Goal: Information Seeking & Learning: Find specific fact

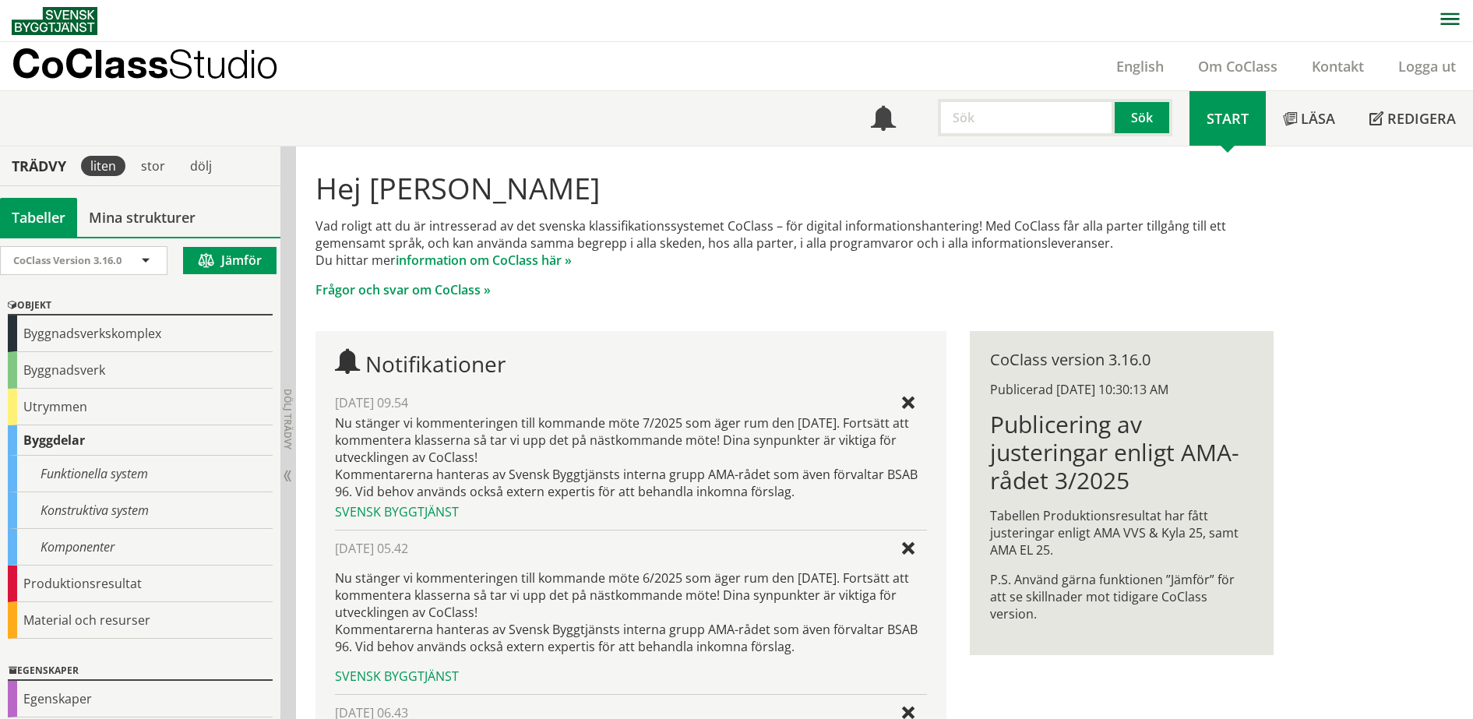
click at [178, 71] on span "Studio" at bounding box center [223, 64] width 110 height 46
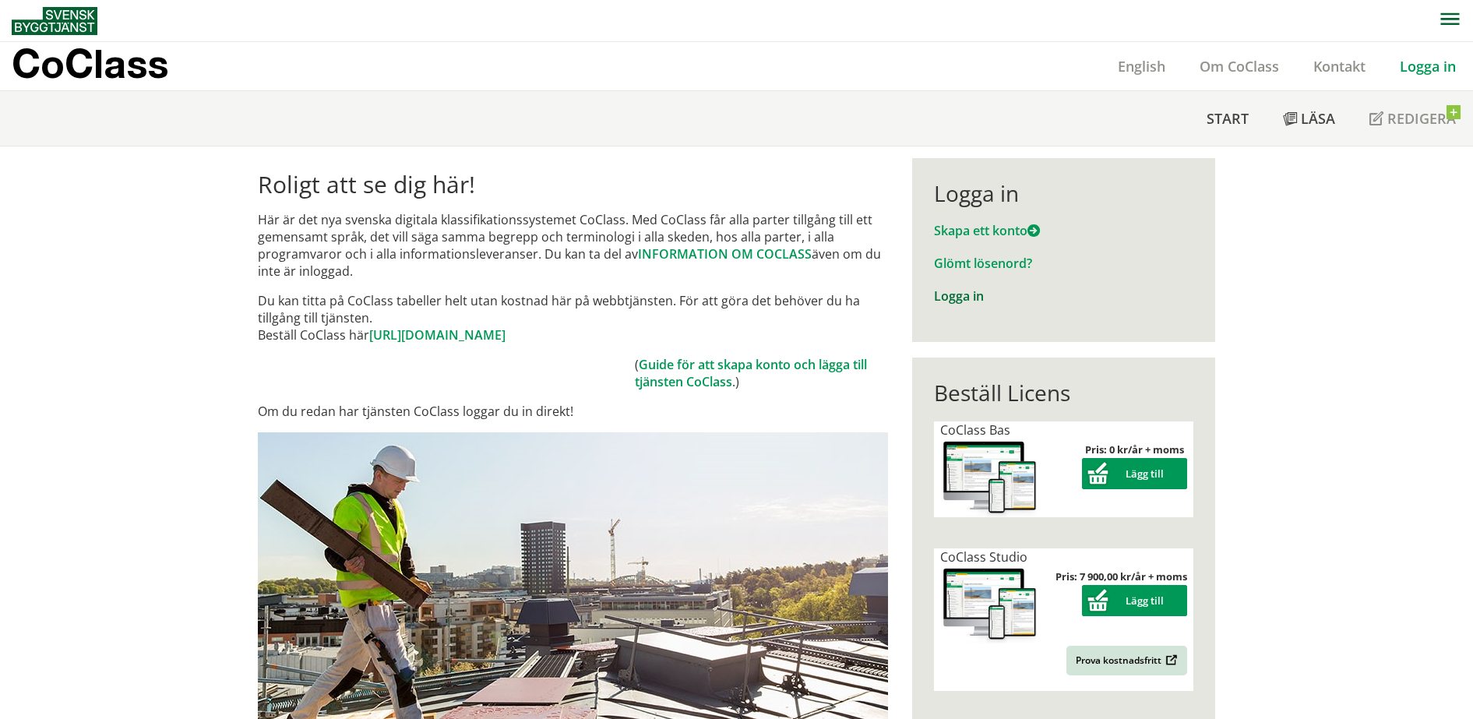
click at [957, 297] on link "Logga in" at bounding box center [959, 295] width 50 height 17
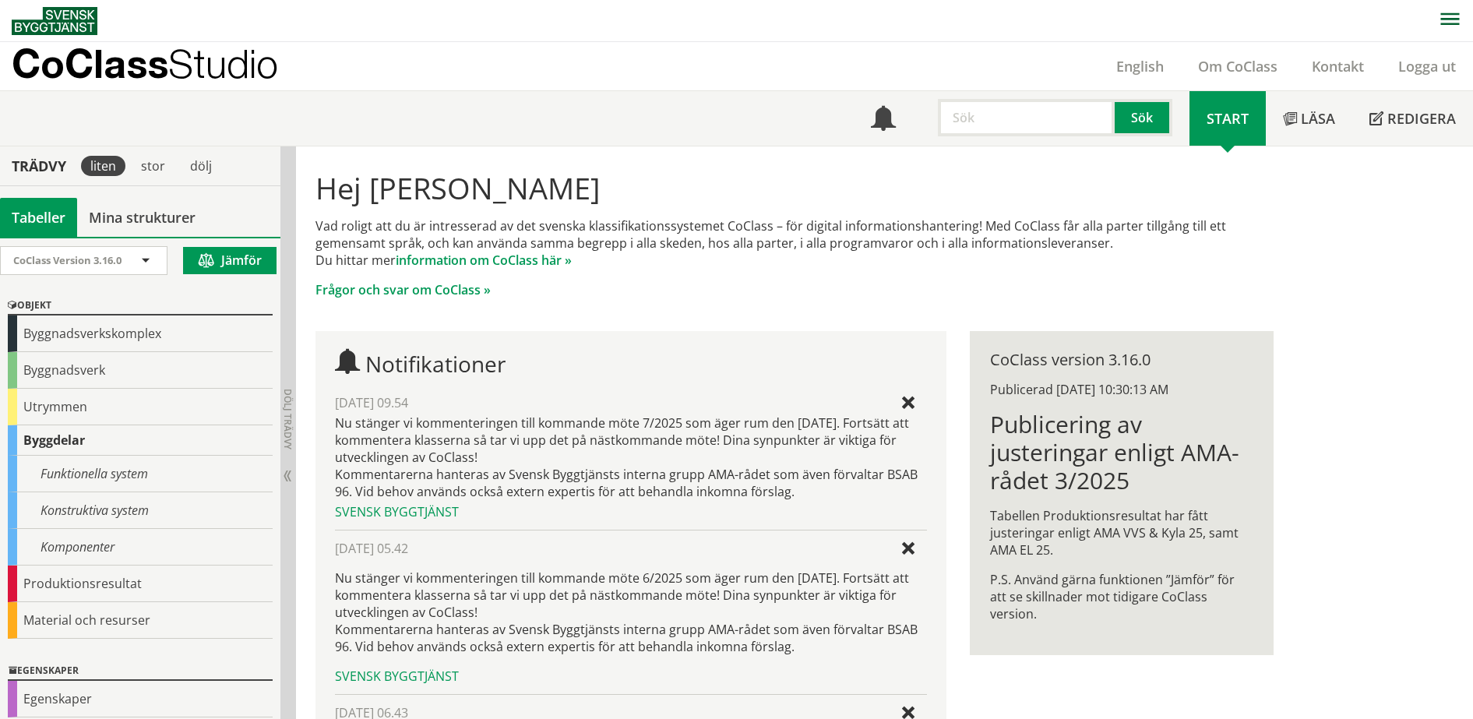
click at [111, 63] on p "CoClass Studio" at bounding box center [145, 64] width 266 height 18
click at [149, 579] on div "Produktionsresultat" at bounding box center [140, 584] width 265 height 37
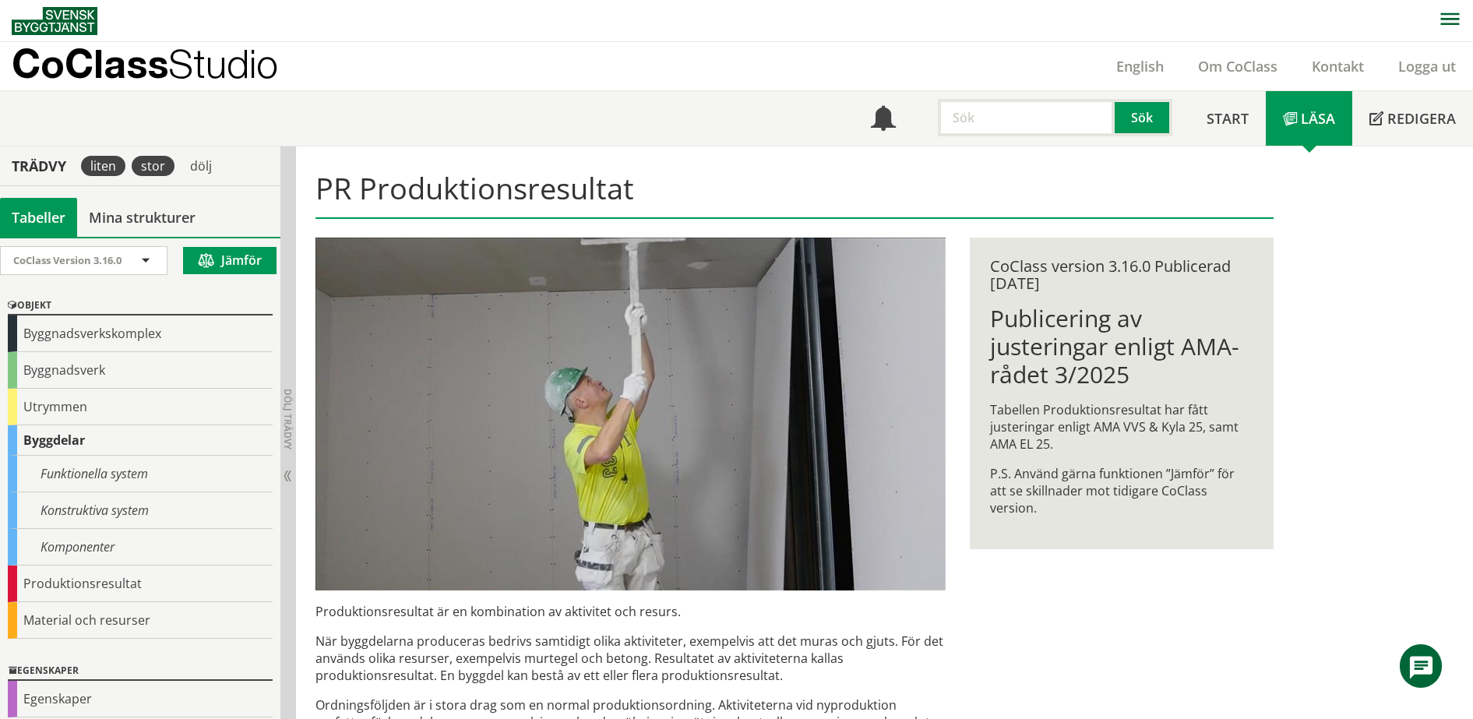
click at [153, 162] on div "stor" at bounding box center [153, 166] width 43 height 20
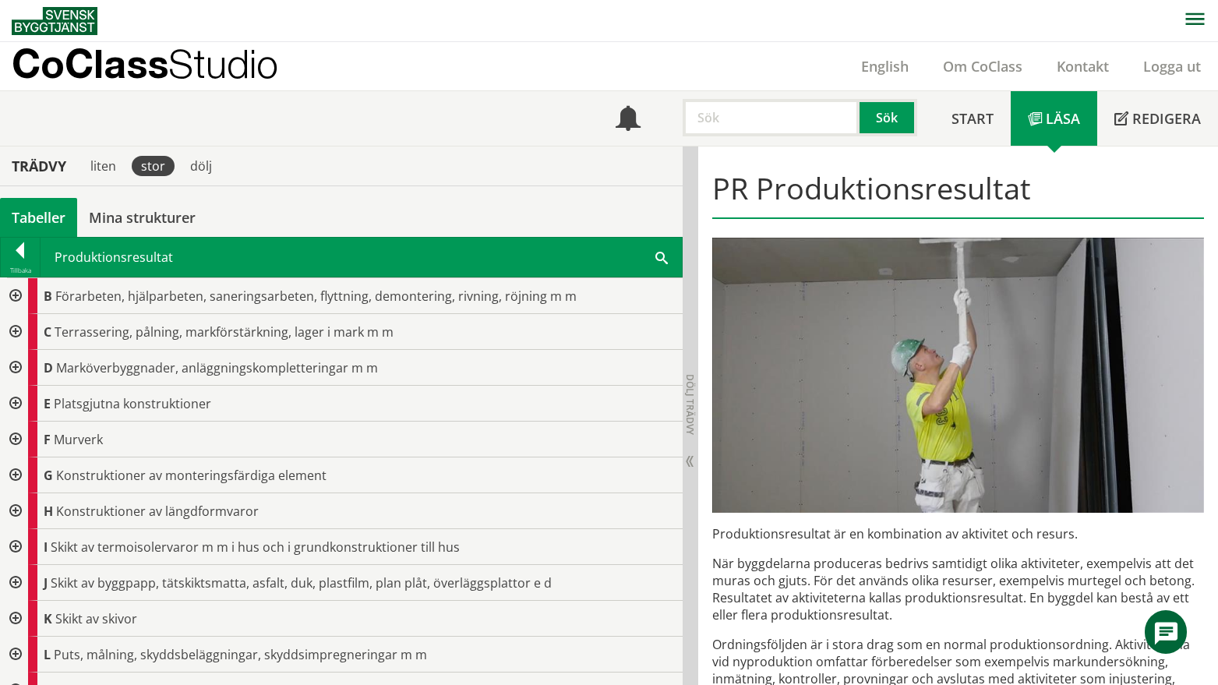
click at [775, 111] on input "text" at bounding box center [770, 117] width 177 height 37
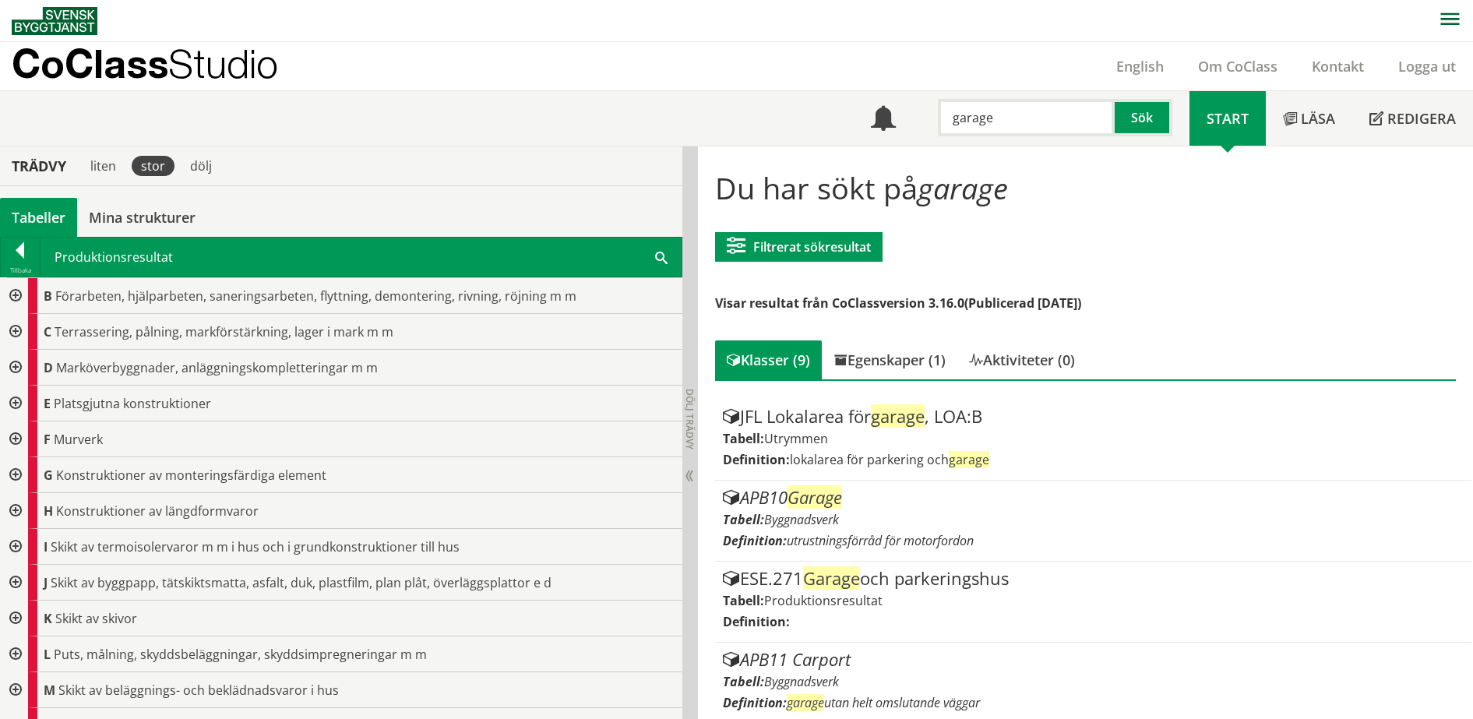
click at [975, 122] on input "garage" at bounding box center [1026, 117] width 177 height 37
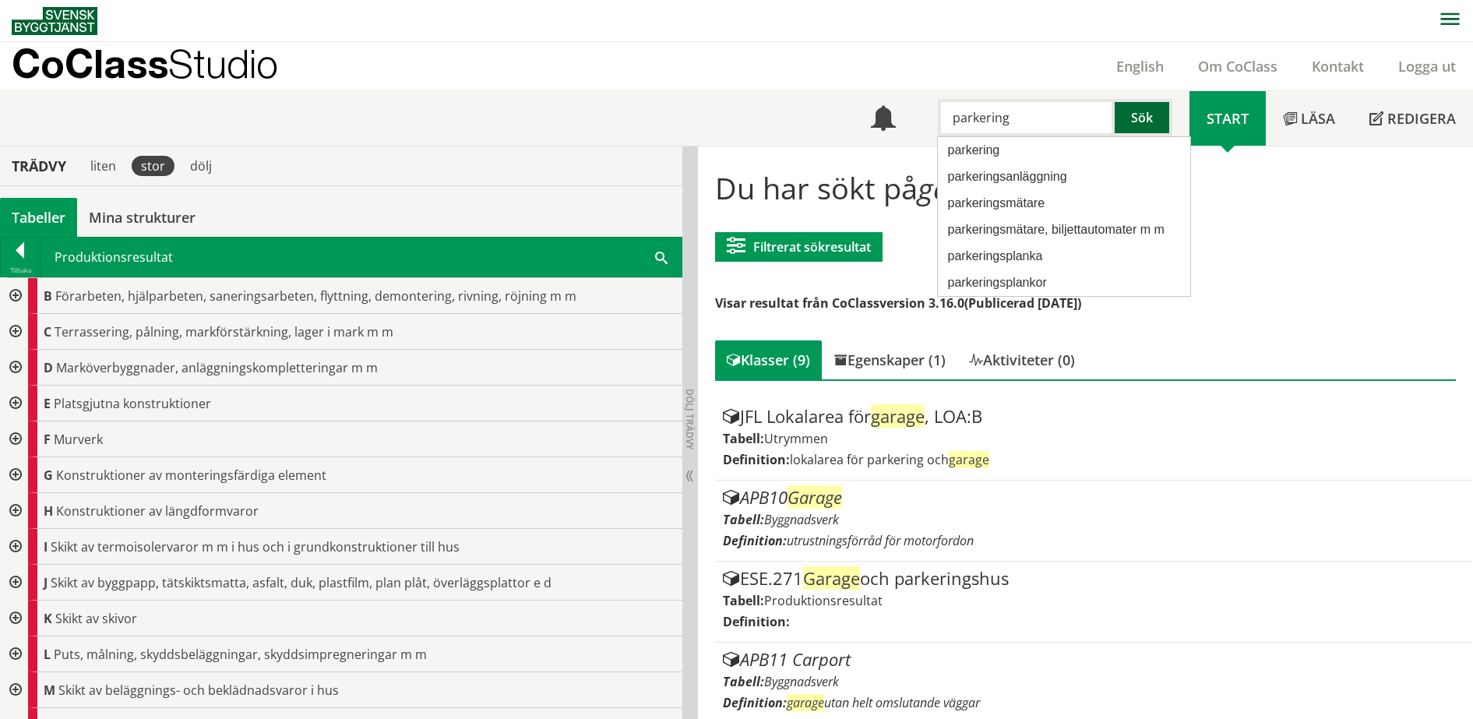
type input "parkering"
click at [1142, 125] on button "Sök" at bounding box center [1144, 117] width 58 height 37
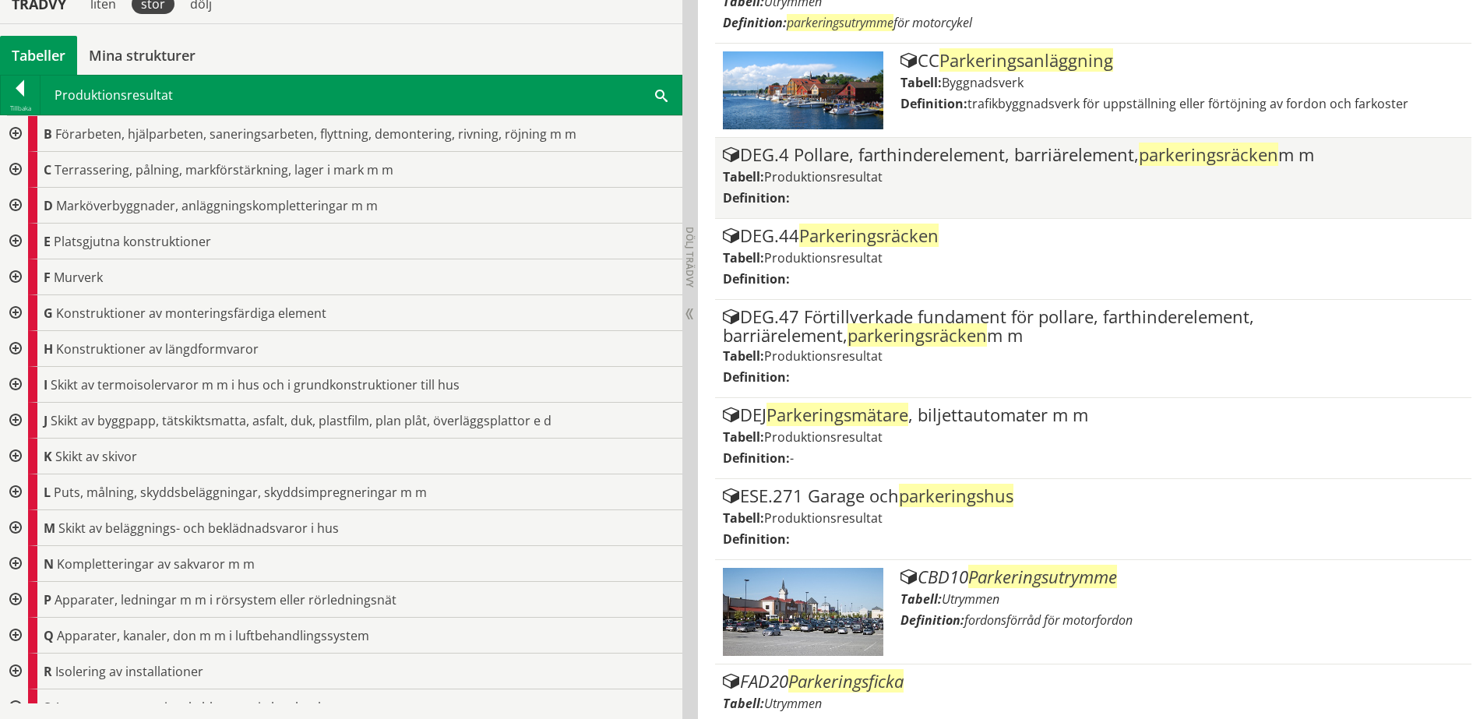
scroll to position [974, 0]
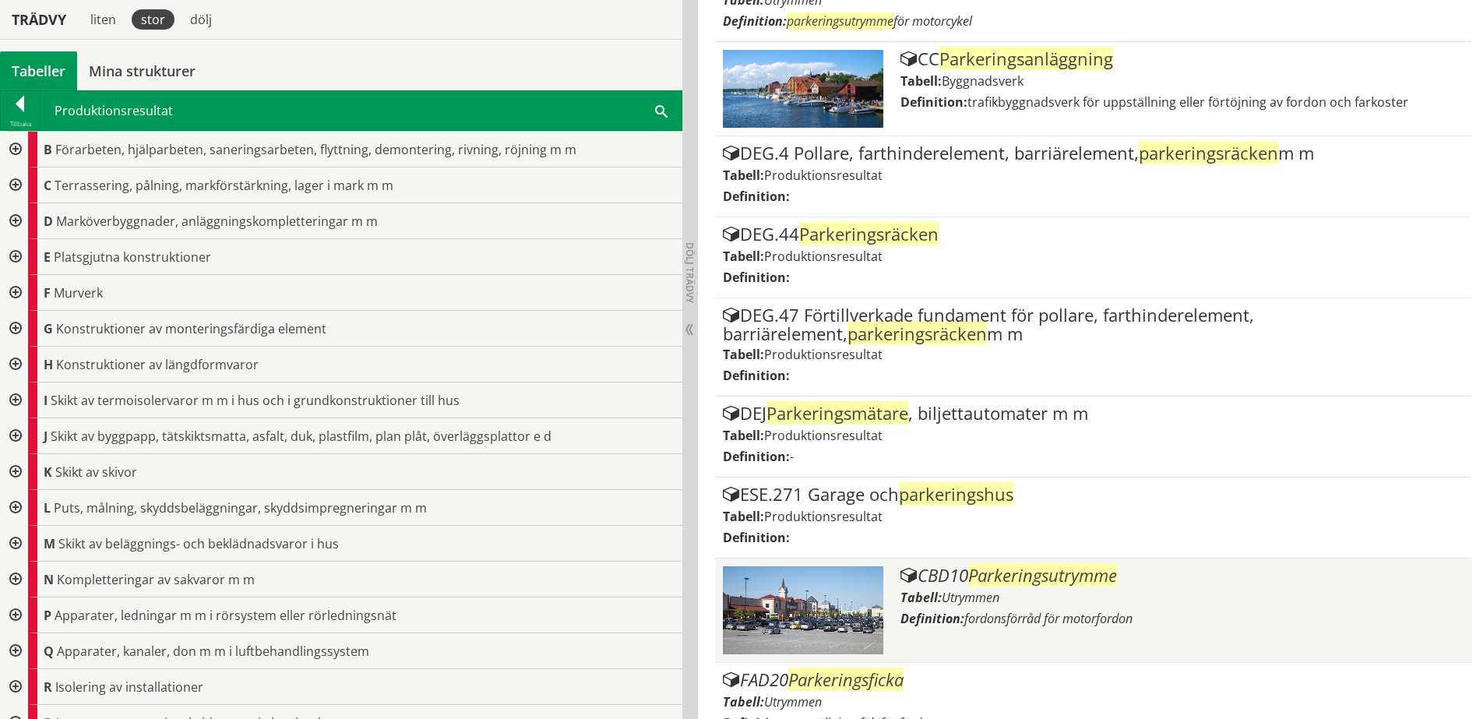
click at [955, 617] on label "Definition:" at bounding box center [933, 618] width 64 height 17
click at [1013, 581] on span "Parkeringsutrymme" at bounding box center [1042, 574] width 149 height 23
click at [799, 612] on img at bounding box center [803, 610] width 160 height 89
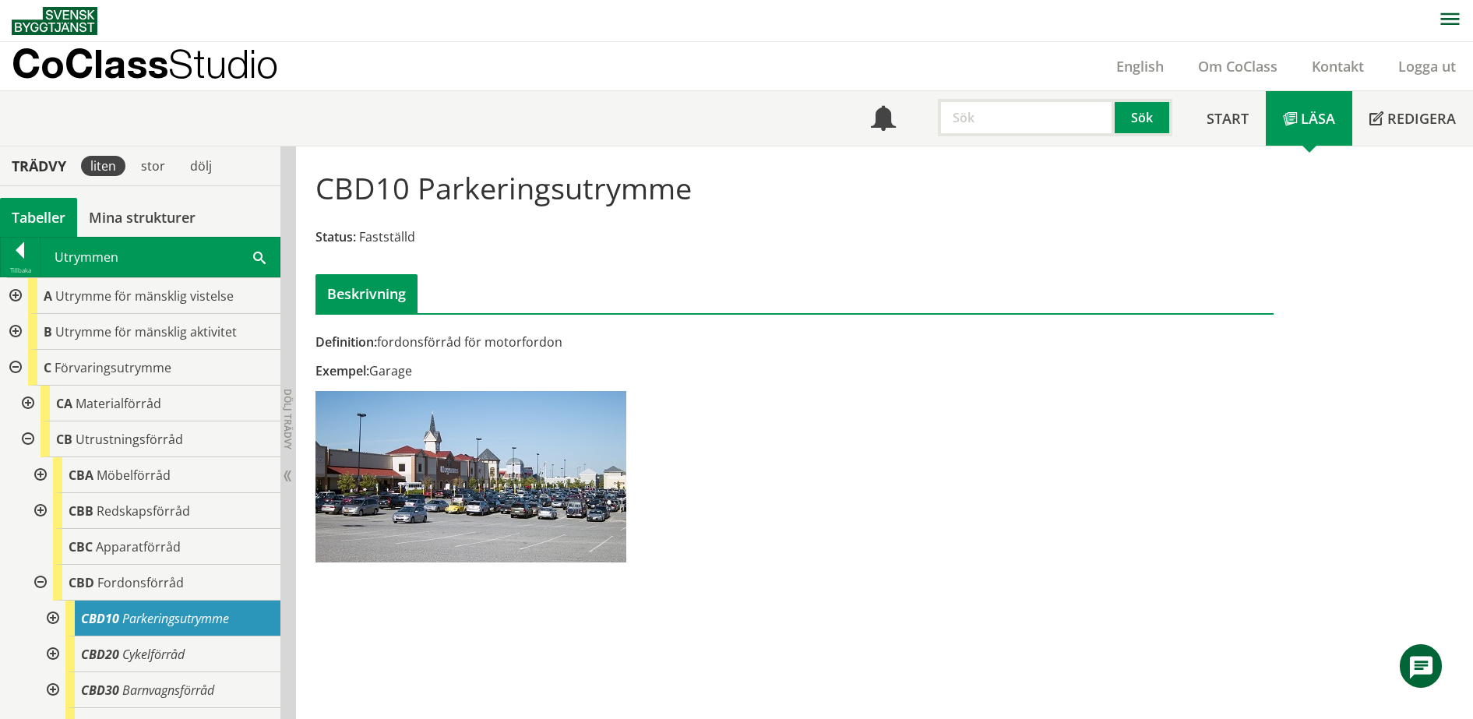
click at [999, 547] on div "Definition: fordonsförråd för motorfordon Exempel: Garage Kontakta oss! I den s…" at bounding box center [795, 365] width 982 height 415
click at [148, 577] on span "Fordonsförråd" at bounding box center [140, 582] width 86 height 17
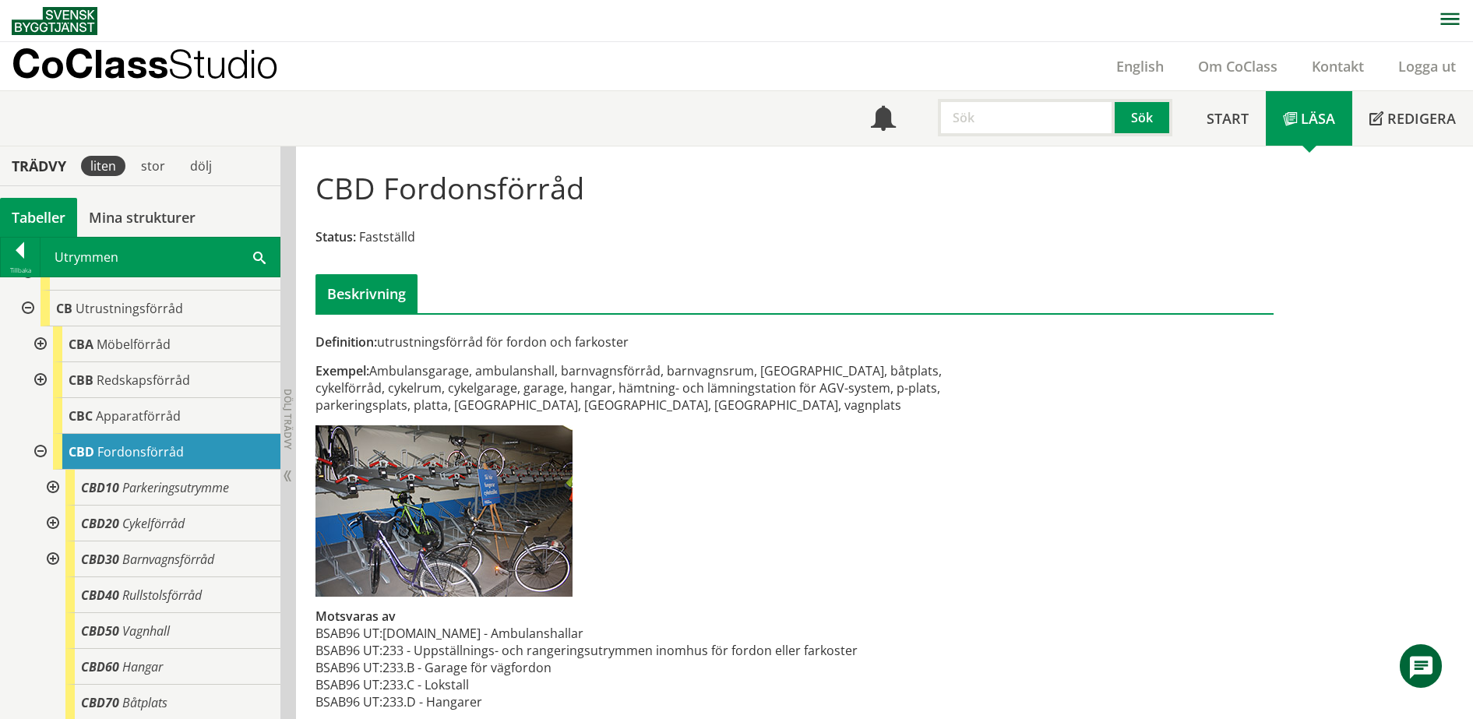
scroll to position [140, 0]
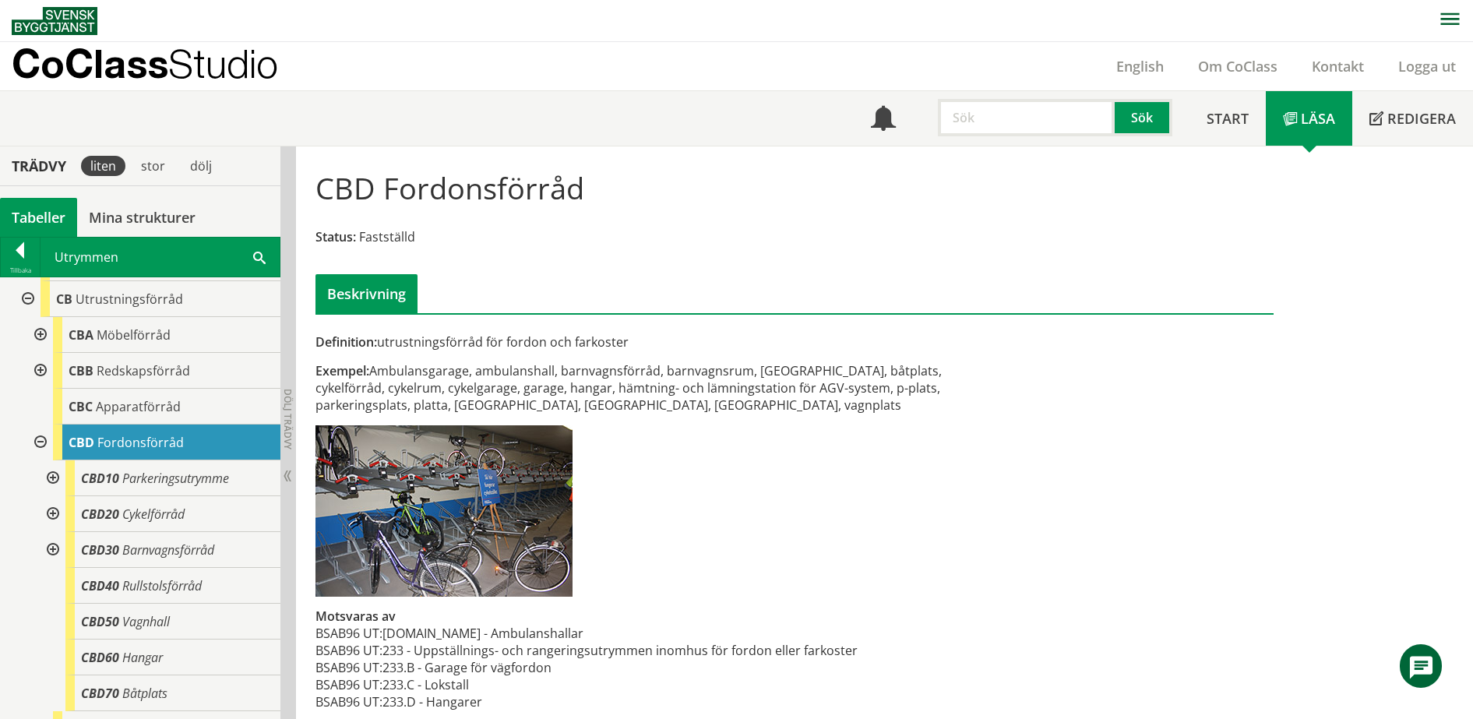
click at [1285, 215] on div "CBD Fordonsförråd Status: Fastställd Beskrivning Definition: utrustningsförråd …" at bounding box center [794, 440] width 997 height 589
